Goal: Task Accomplishment & Management: Complete application form

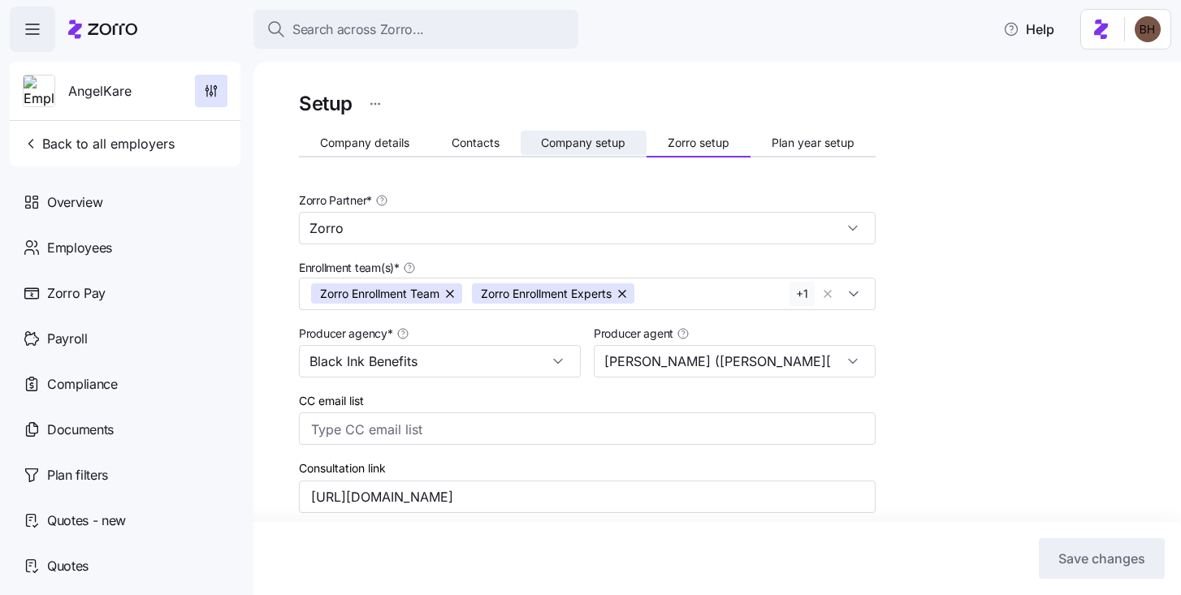
click at [589, 144] on span "Company setup" at bounding box center [583, 142] width 84 height 11
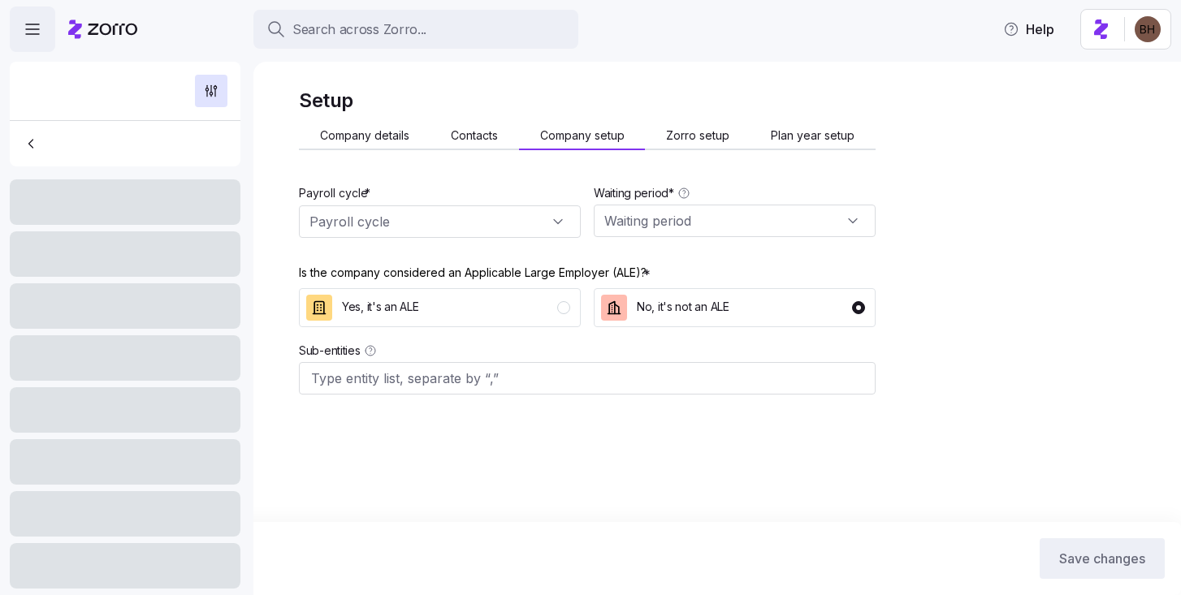
type input "Weekly (52 cycles)"
type input "60 days"
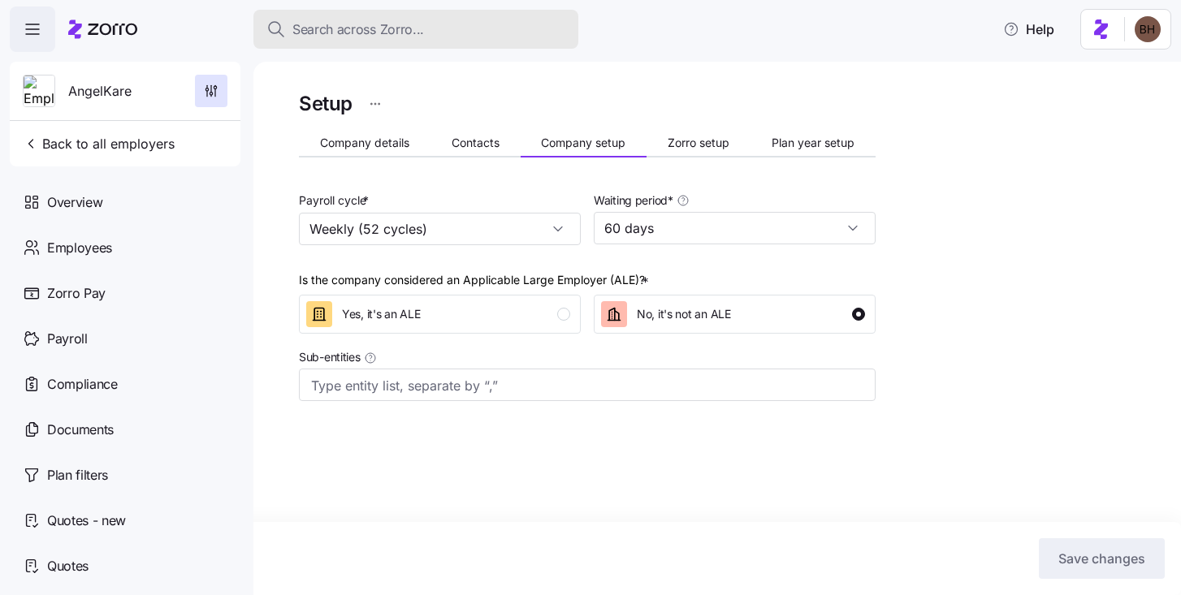
click at [364, 35] on span "Search across Zorro..." at bounding box center [358, 29] width 132 height 20
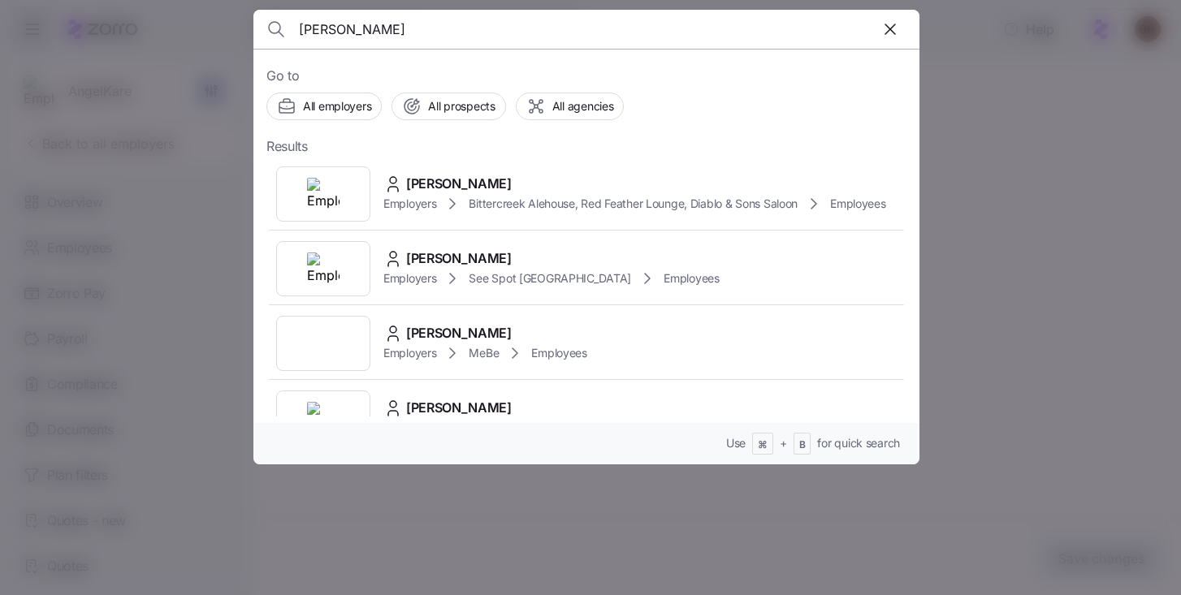
type input "madlyn zaun"
click at [430, 189] on span "Madlyn Zaun" at bounding box center [459, 184] width 106 height 20
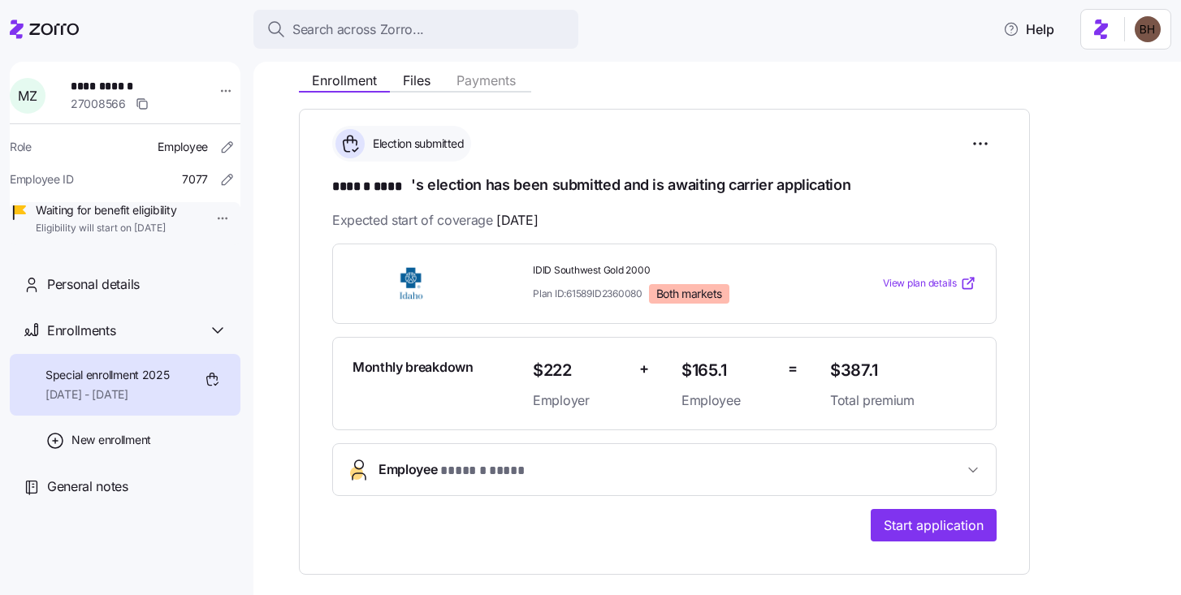
scroll to position [201, 0]
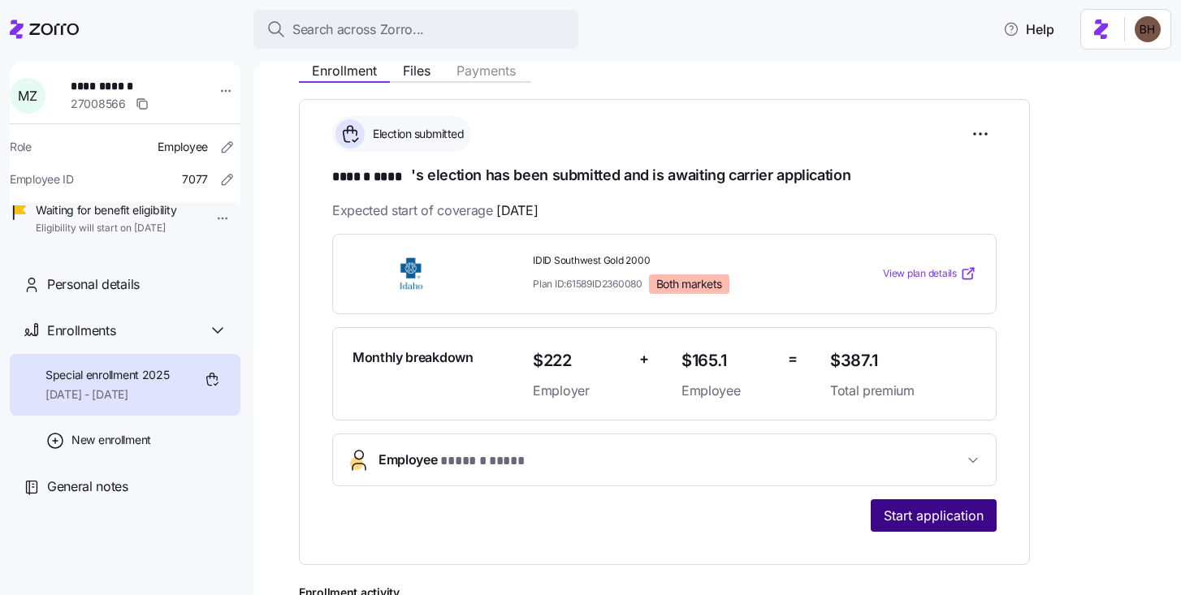
click at [943, 504] on button "Start application" at bounding box center [934, 515] width 126 height 32
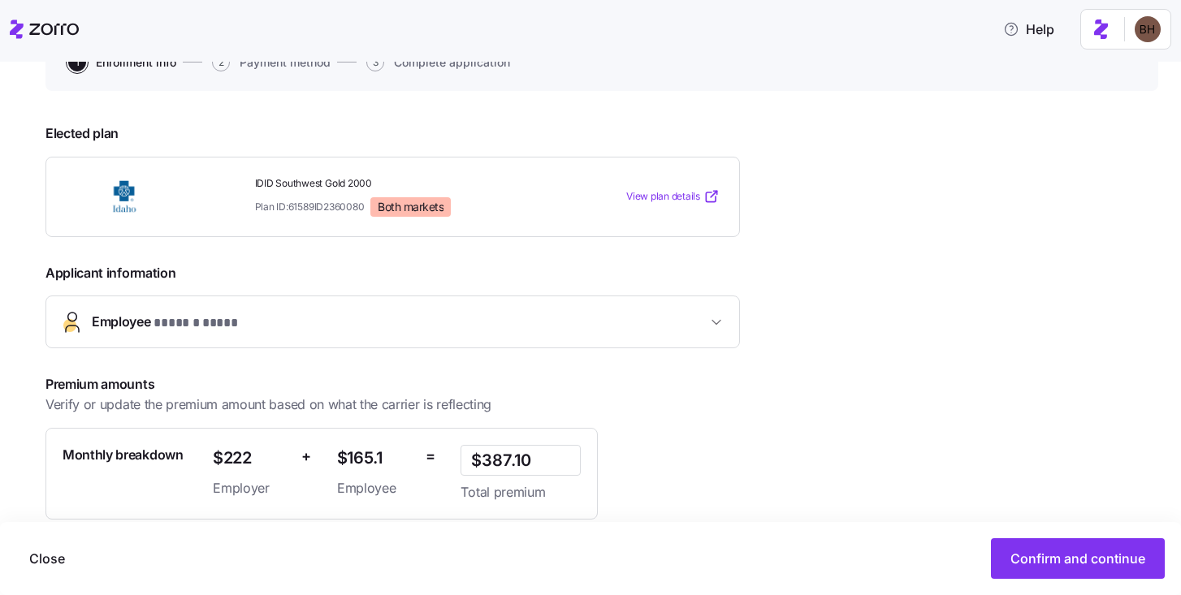
scroll to position [317, 0]
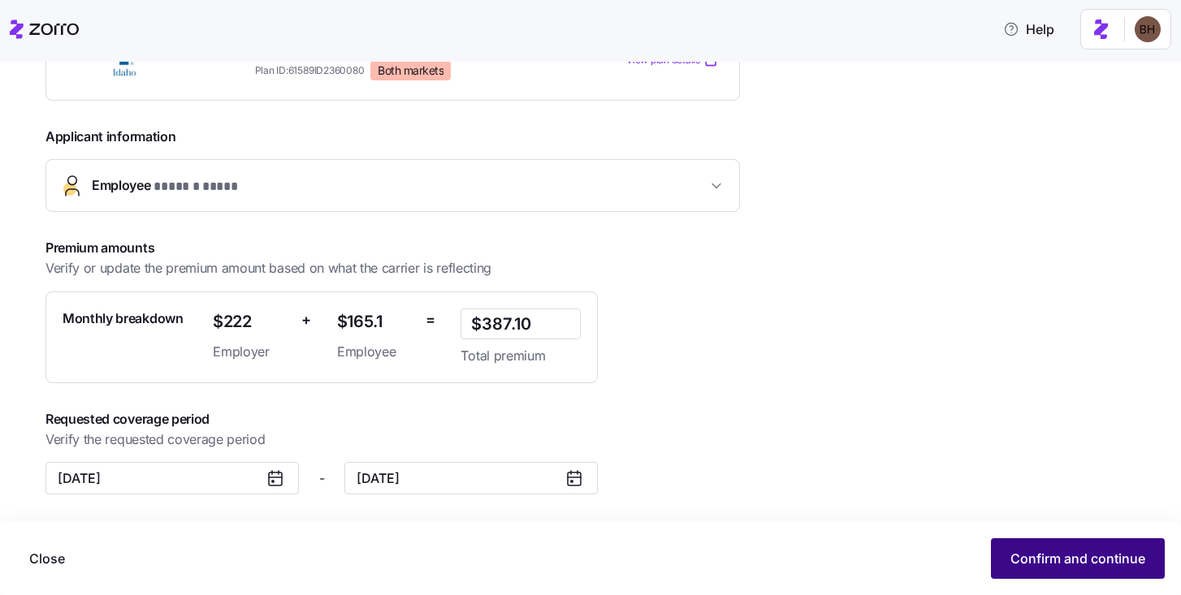
click at [1062, 562] on span "Confirm and continue" at bounding box center [1077, 558] width 135 height 19
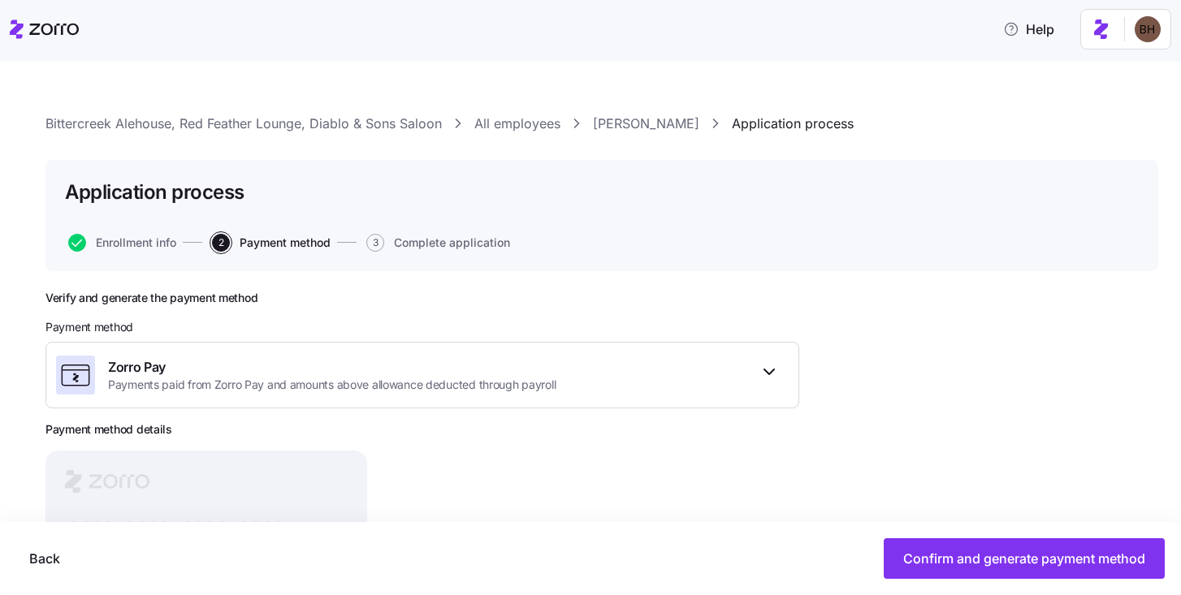
scroll to position [179, 0]
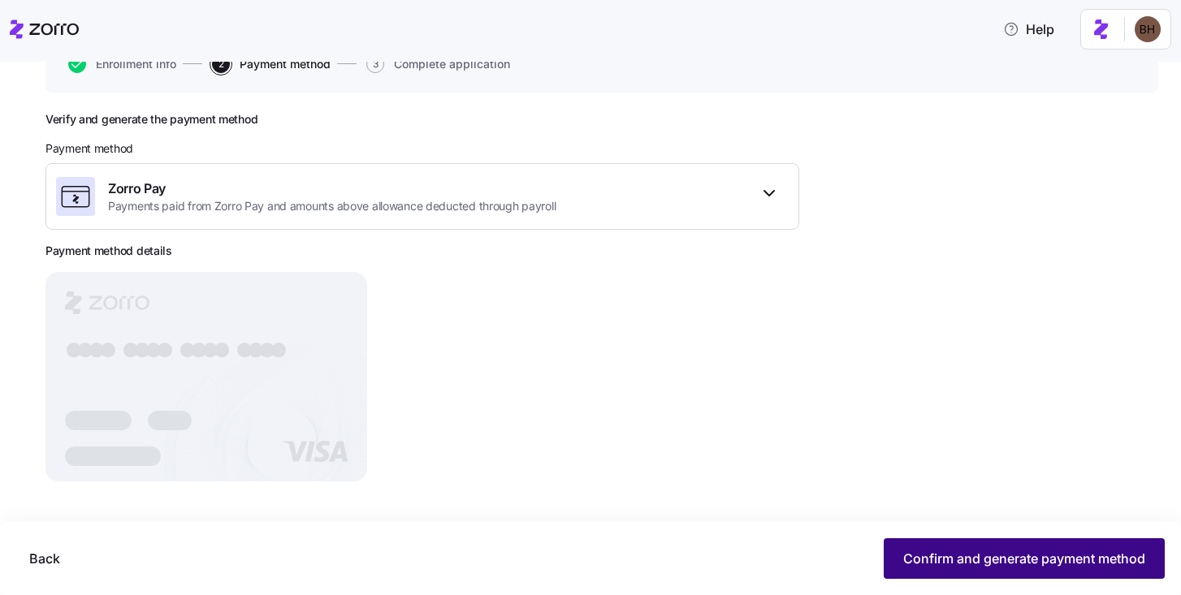
click at [967, 567] on span "Confirm and generate payment method" at bounding box center [1024, 558] width 242 height 19
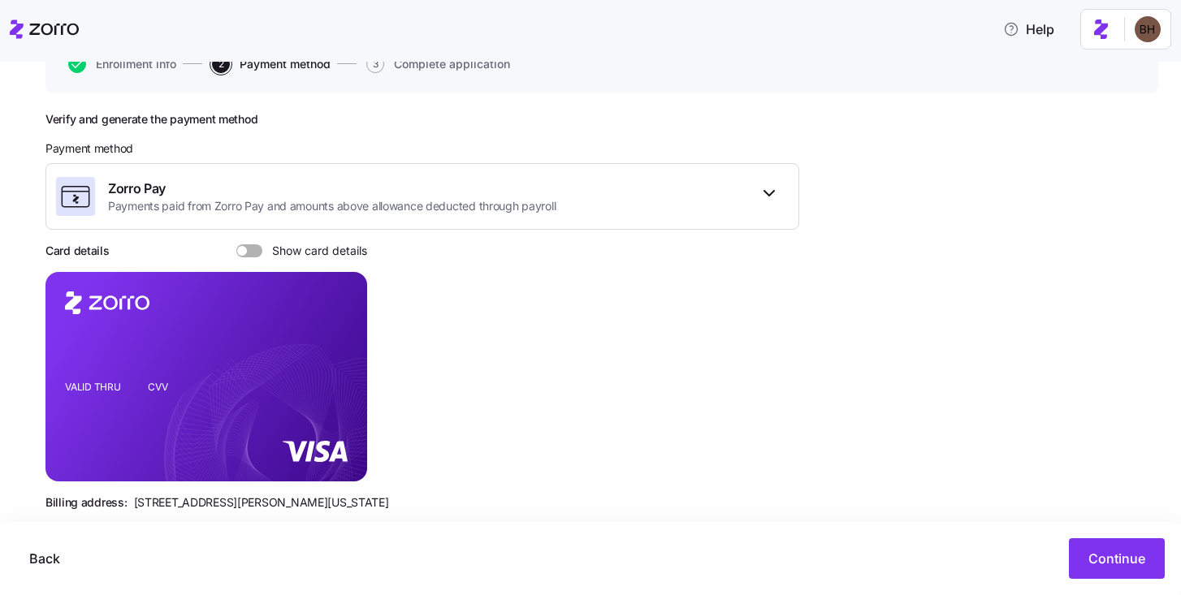
click at [1127, 538] on div "Back Continue" at bounding box center [590, 558] width 1181 height 73
click at [1126, 562] on span "Continue" at bounding box center [1116, 558] width 57 height 19
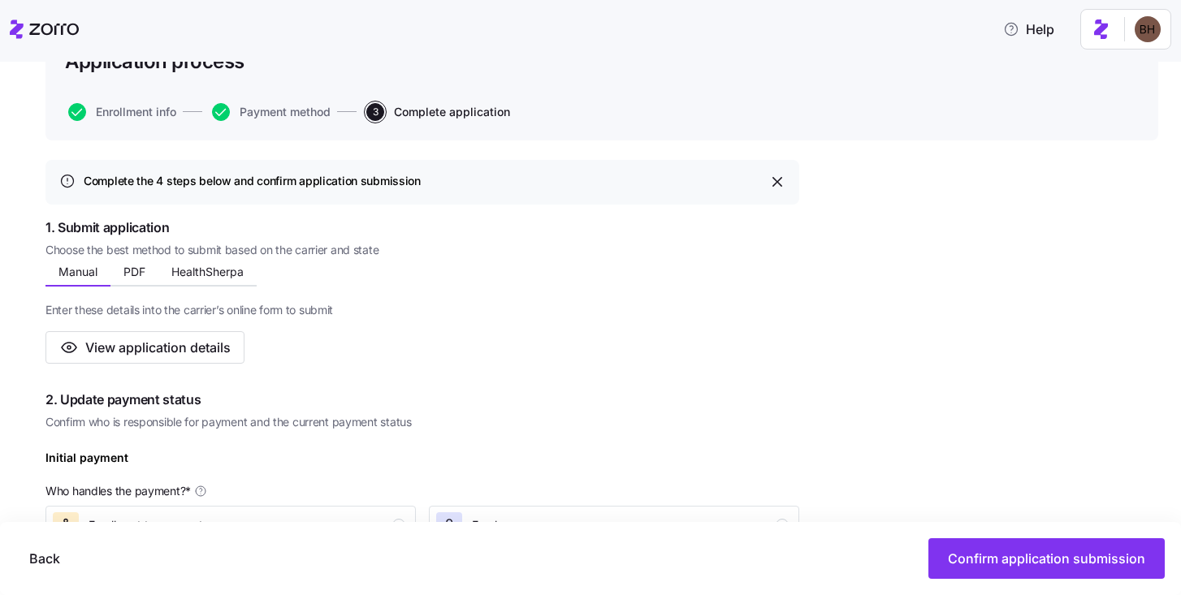
scroll to position [147, 0]
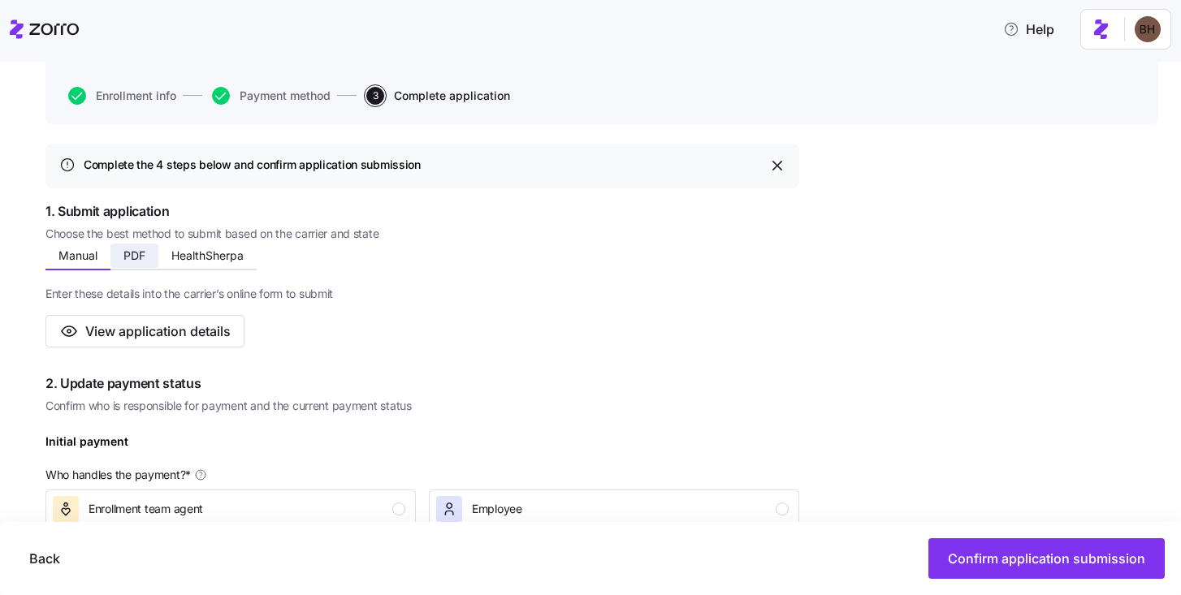
click at [138, 261] on span "PDF" at bounding box center [134, 255] width 22 height 11
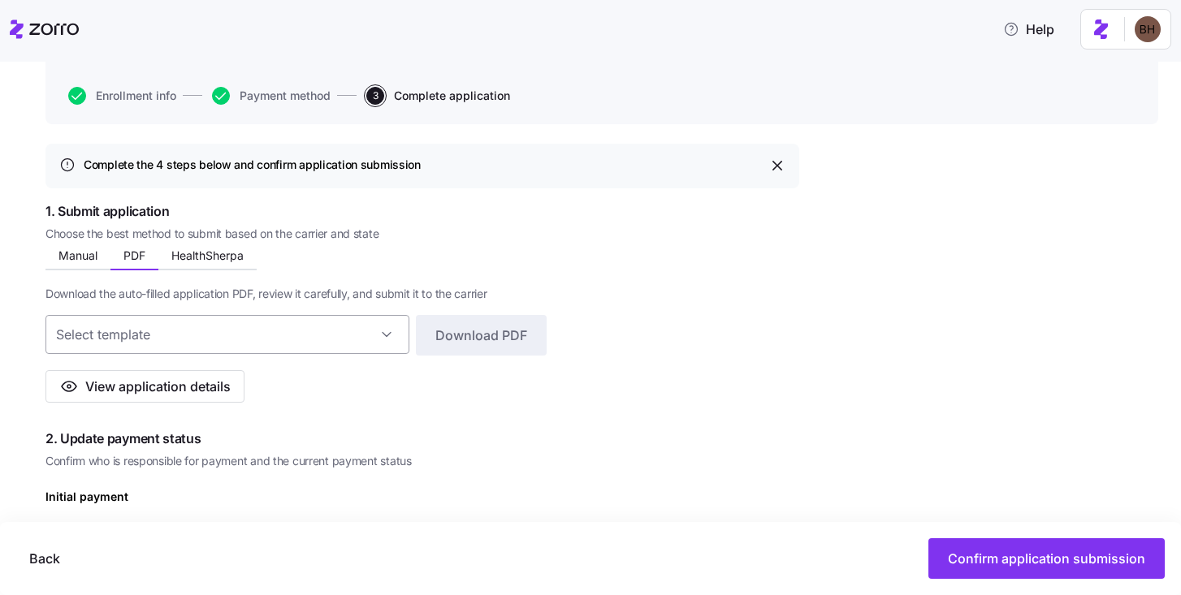
click at [332, 336] on input at bounding box center [227, 334] width 364 height 39
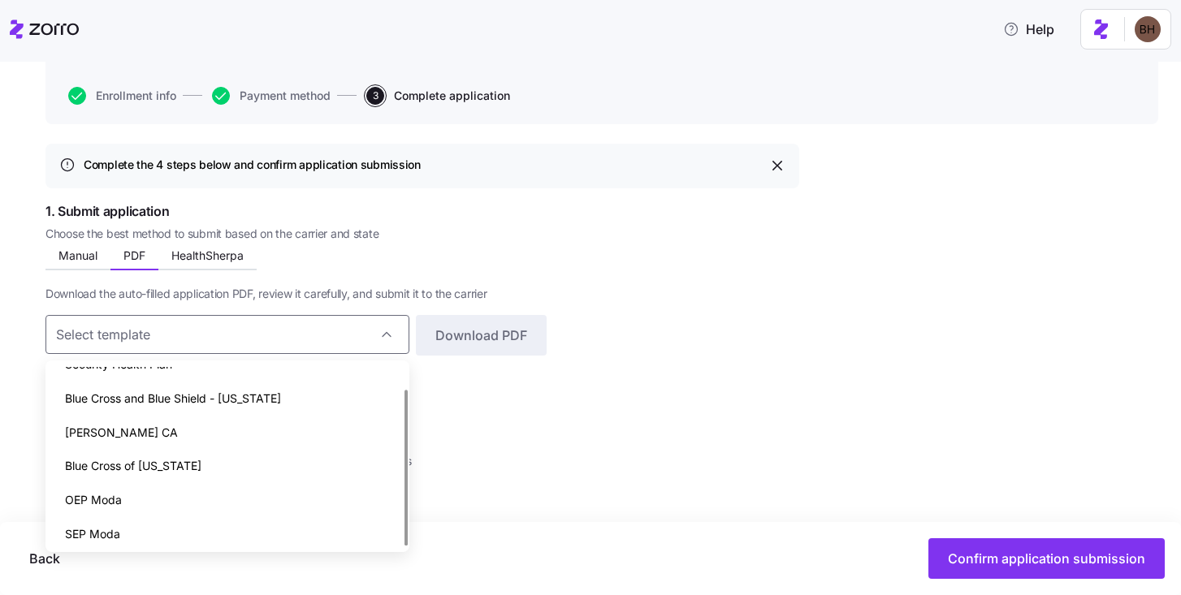
scroll to position [24, 0]
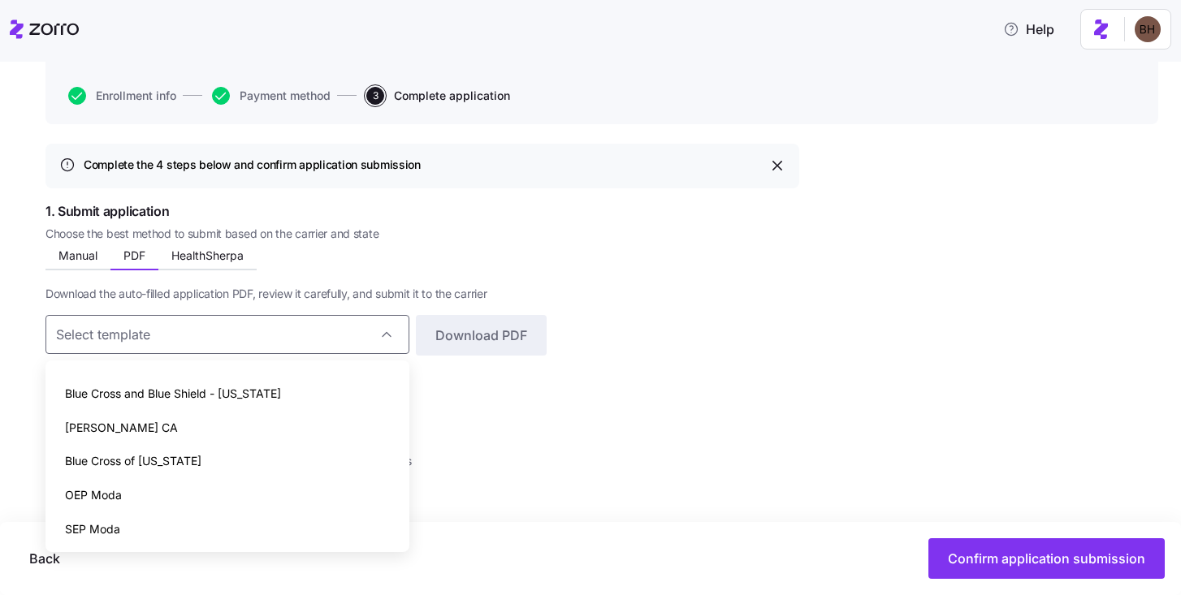
click at [280, 464] on div "Blue Cross of Idaho" at bounding box center [227, 461] width 351 height 34
type input "Blue Cross of Idaho"
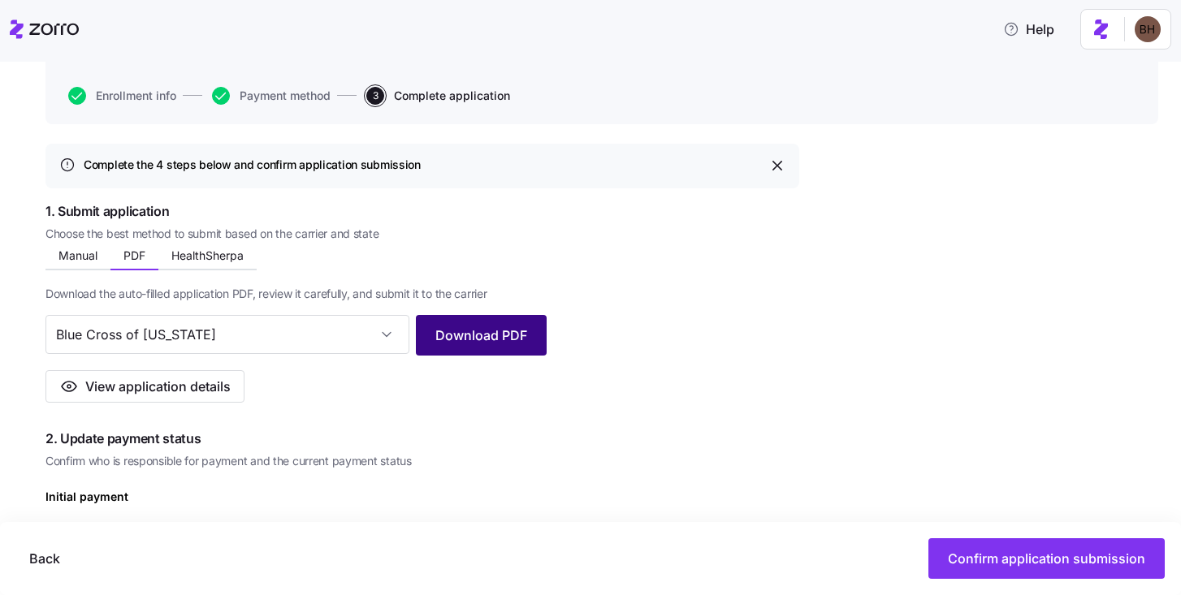
click at [504, 341] on span "Download PDF" at bounding box center [481, 335] width 92 height 19
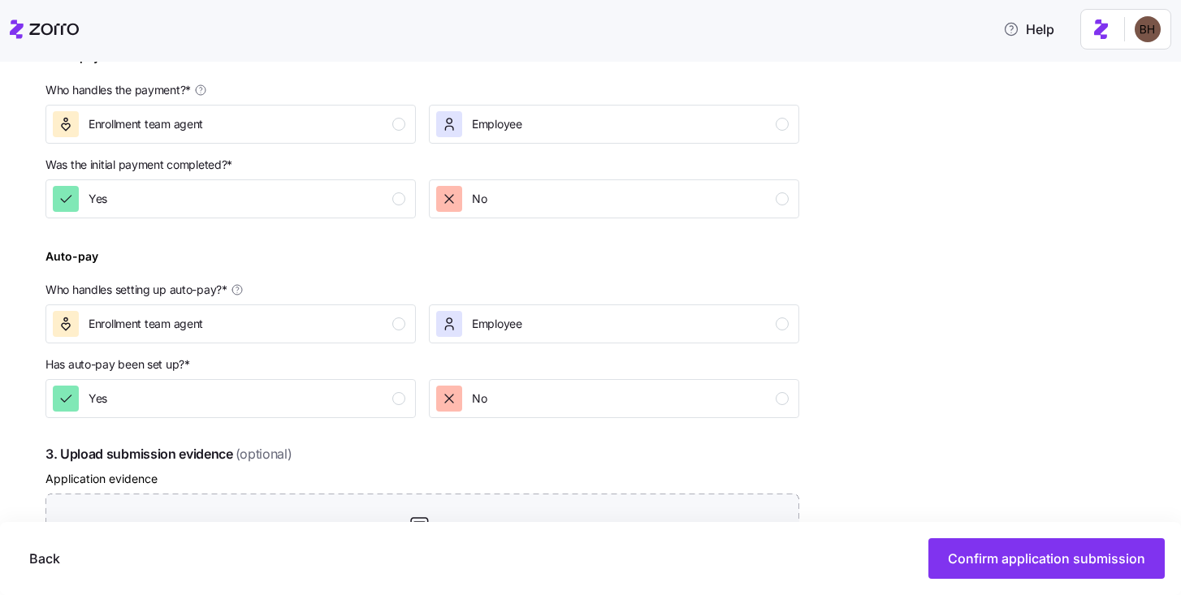
scroll to position [611, 0]
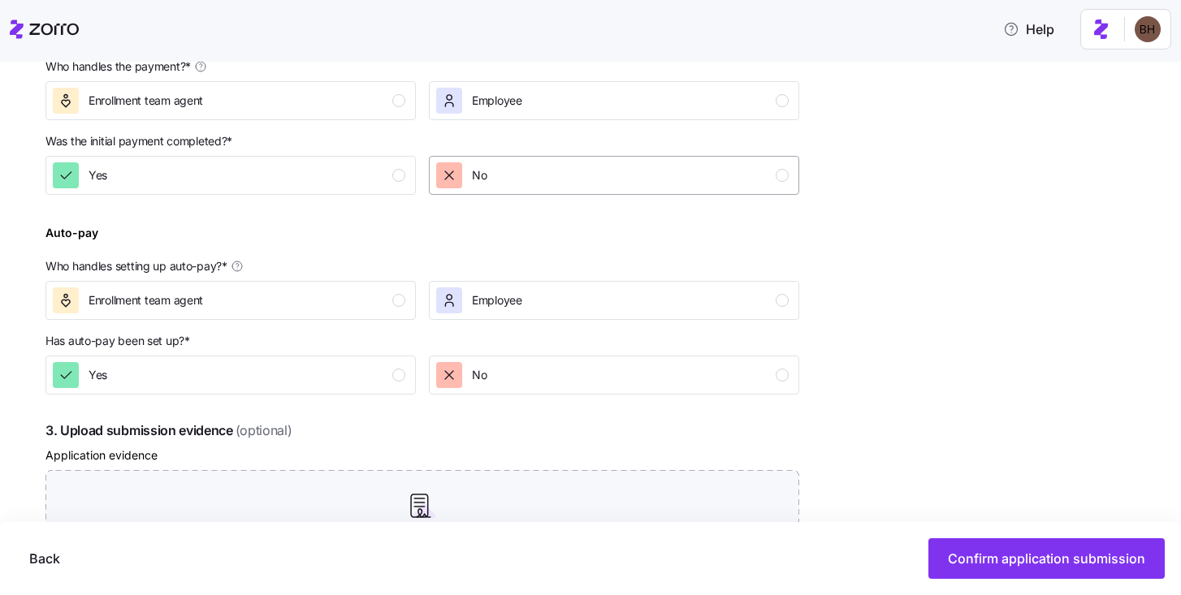
click at [503, 184] on div "No" at bounding box center [612, 175] width 352 height 26
click at [385, 108] on div "Enrollment team agent" at bounding box center [229, 101] width 352 height 26
click at [460, 381] on div "button" at bounding box center [449, 375] width 26 height 26
click at [404, 316] on button "Enrollment team agent" at bounding box center [230, 300] width 370 height 39
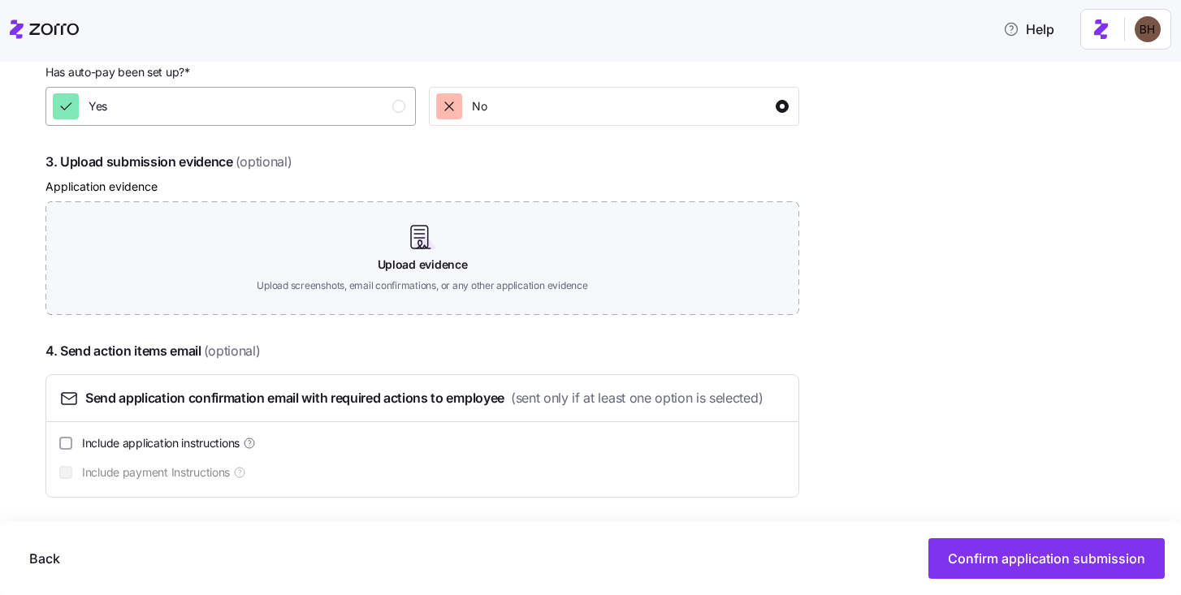
scroll to position [884, 0]
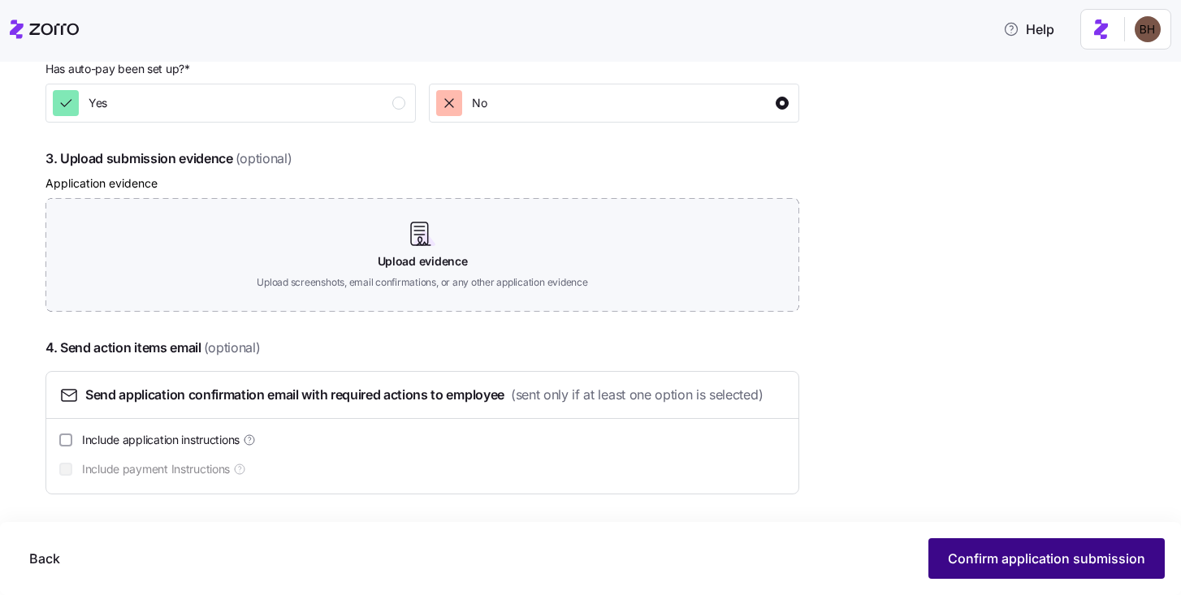
click at [985, 559] on span "Confirm application submission" at bounding box center [1046, 558] width 197 height 19
